Goal: Information Seeking & Learning: Learn about a topic

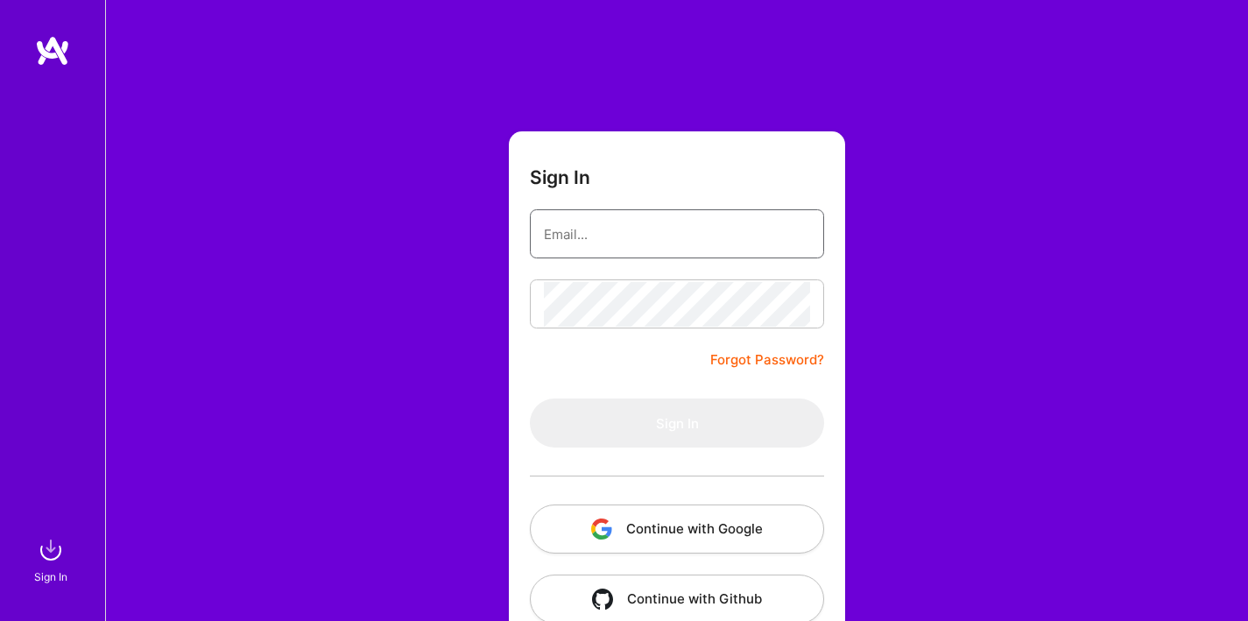
type input "[EMAIL_ADDRESS][DOMAIN_NAME]"
click at [661, 418] on button "Sign In" at bounding box center [677, 422] width 294 height 49
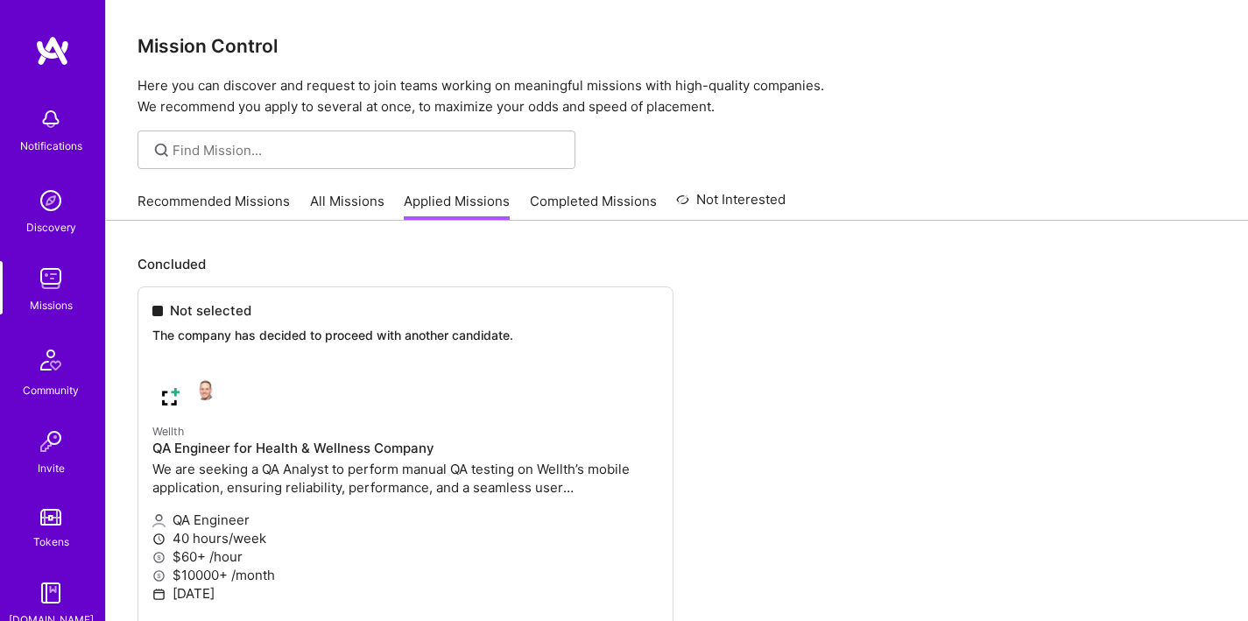
click at [345, 211] on link "All Missions" at bounding box center [347, 206] width 74 height 29
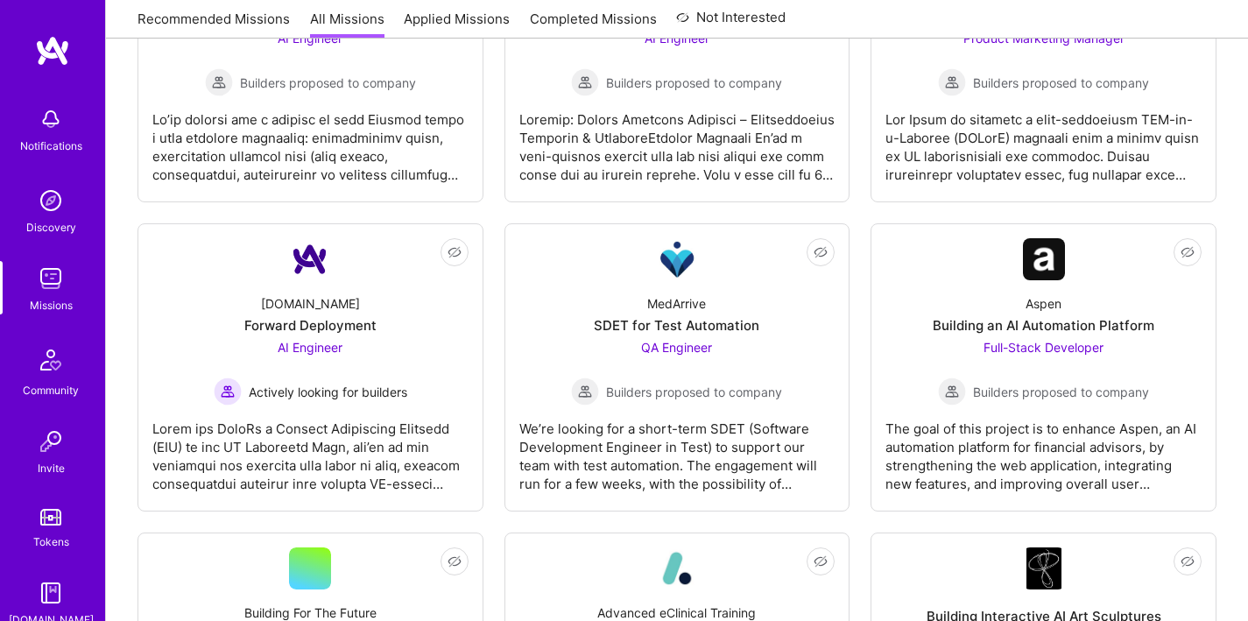
scroll to position [1421, 0]
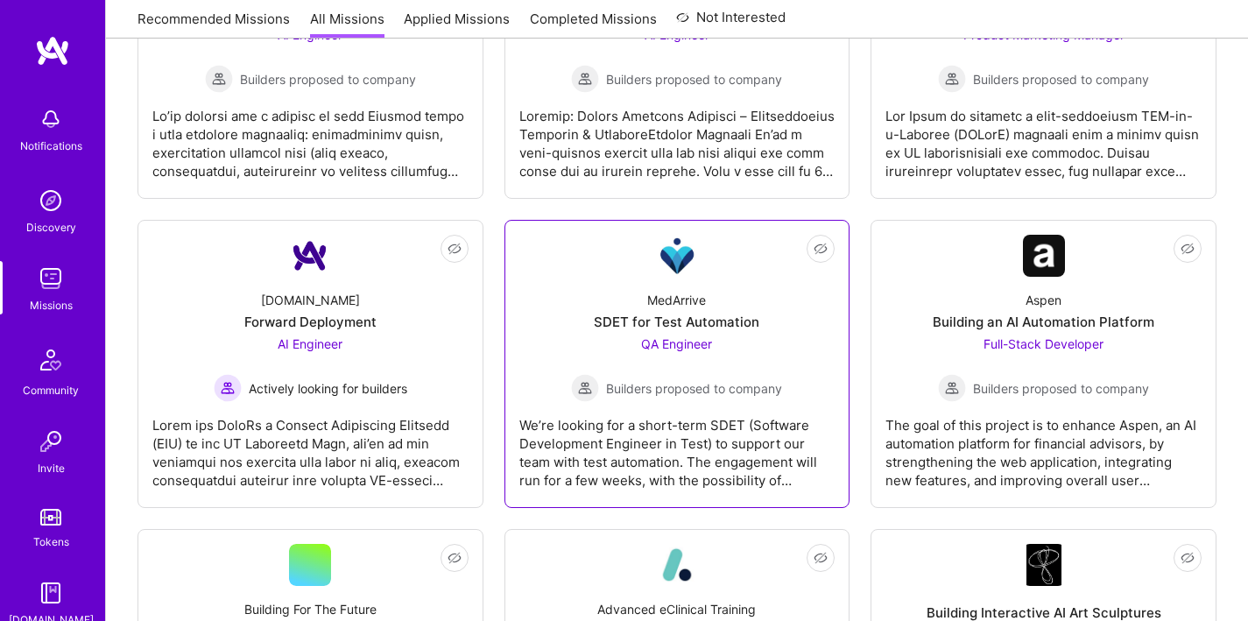
click at [687, 312] on div "MedArrive SDET for Test Automation QA Engineer Builders proposed to company" at bounding box center [677, 339] width 316 height 125
